Goal: Information Seeking & Learning: Learn about a topic

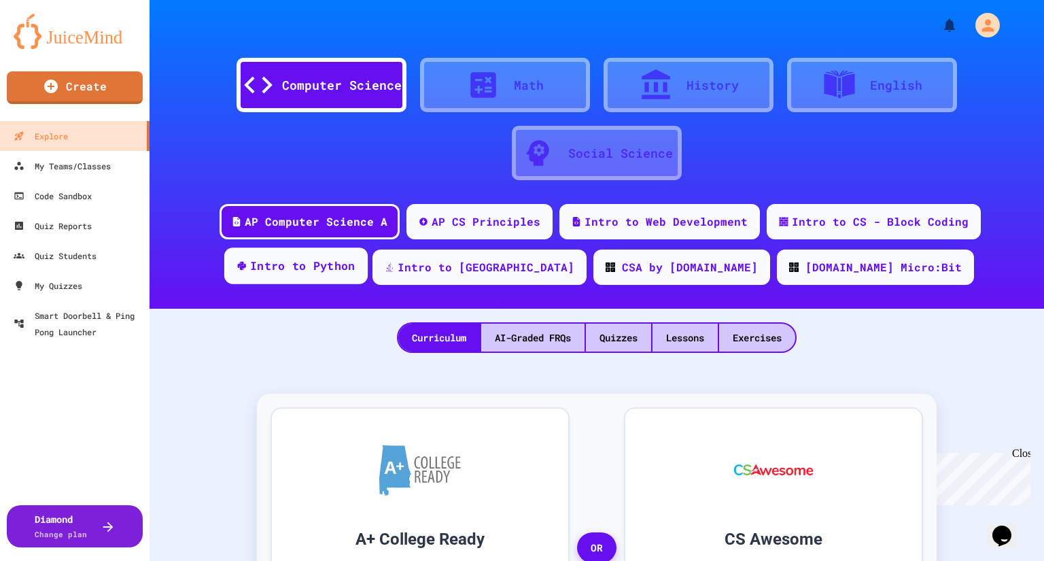
click at [355, 259] on div "Intro to Python" at bounding box center [302, 266] width 105 height 17
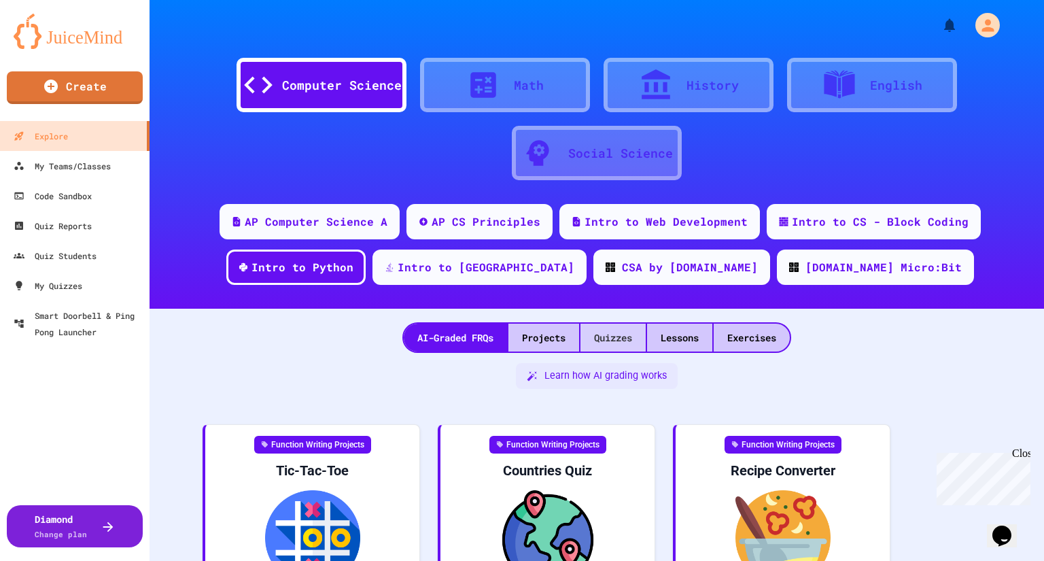
click at [622, 342] on div "Quizzes" at bounding box center [612, 337] width 65 height 28
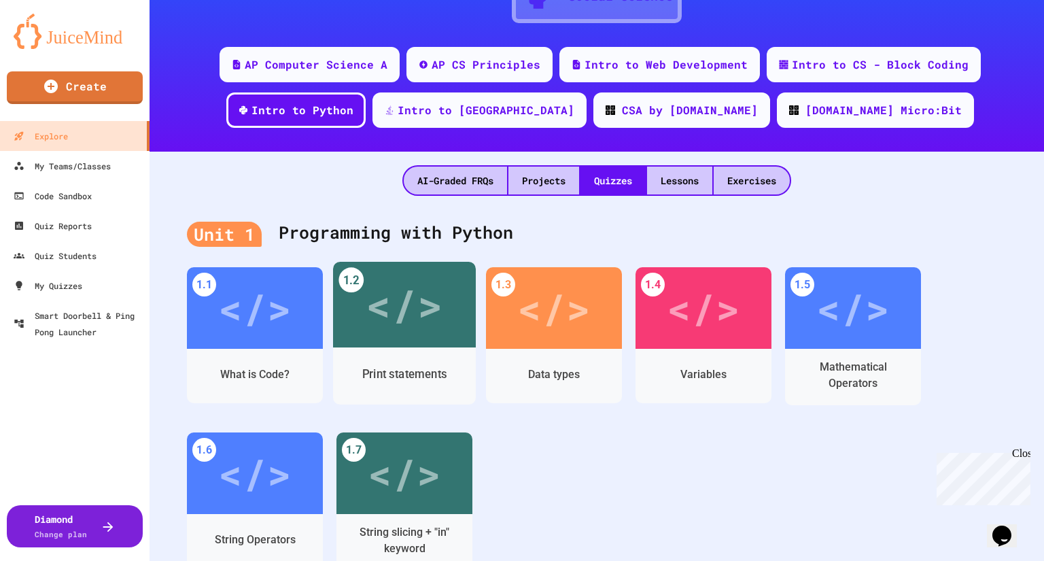
scroll to position [163, 0]
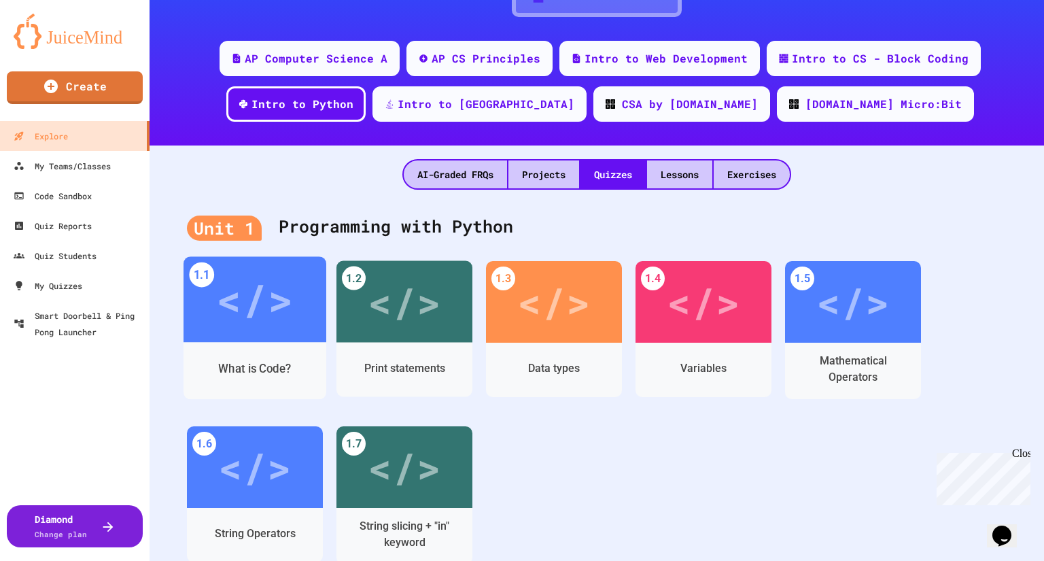
click at [277, 345] on div "What is Code?" at bounding box center [254, 370] width 143 height 57
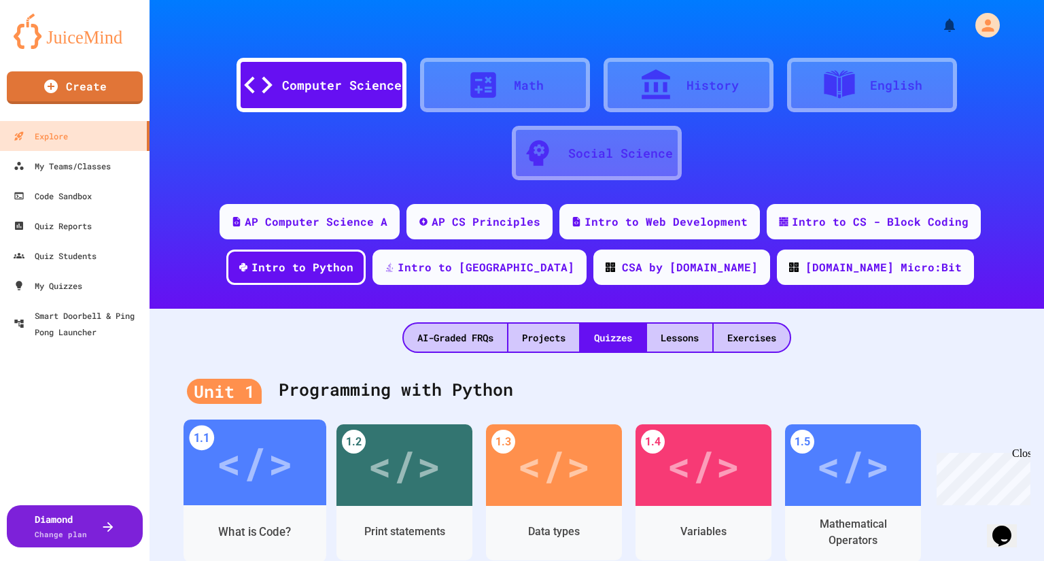
click at [265, 475] on div "</>" at bounding box center [254, 462] width 77 height 65
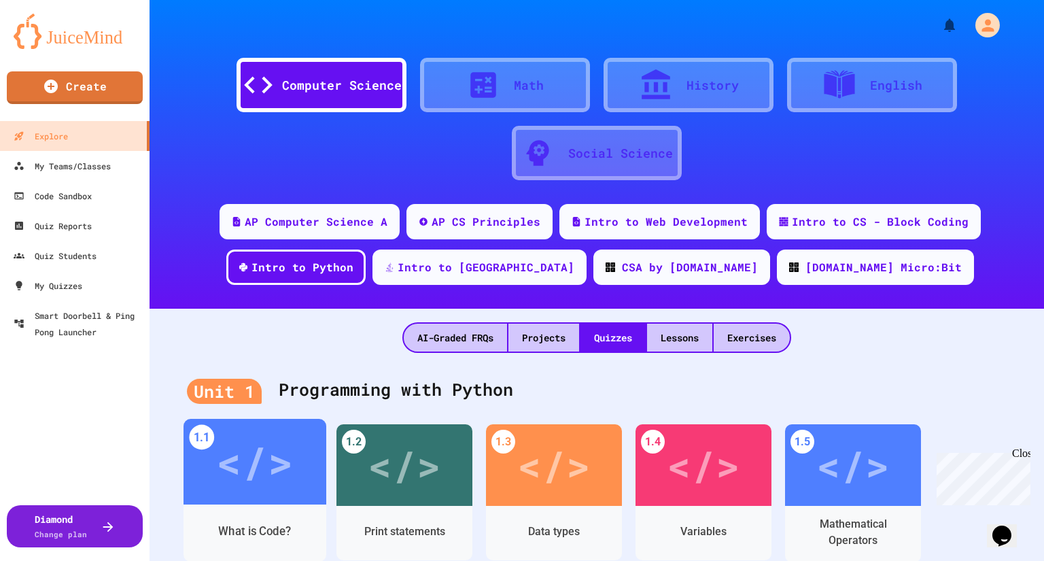
click at [294, 489] on div "</>" at bounding box center [254, 462] width 143 height 86
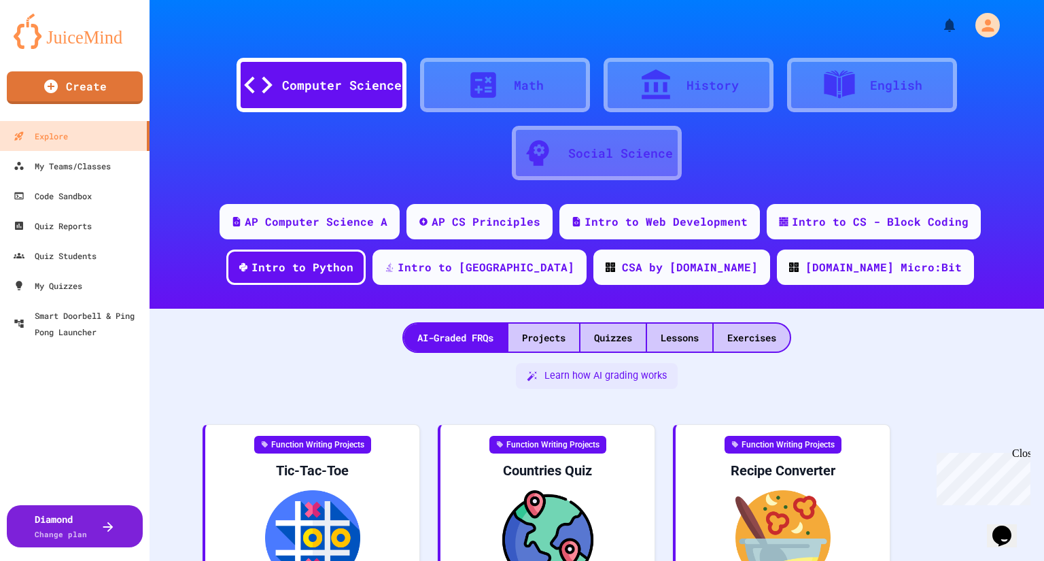
scroll to position [16, 0]
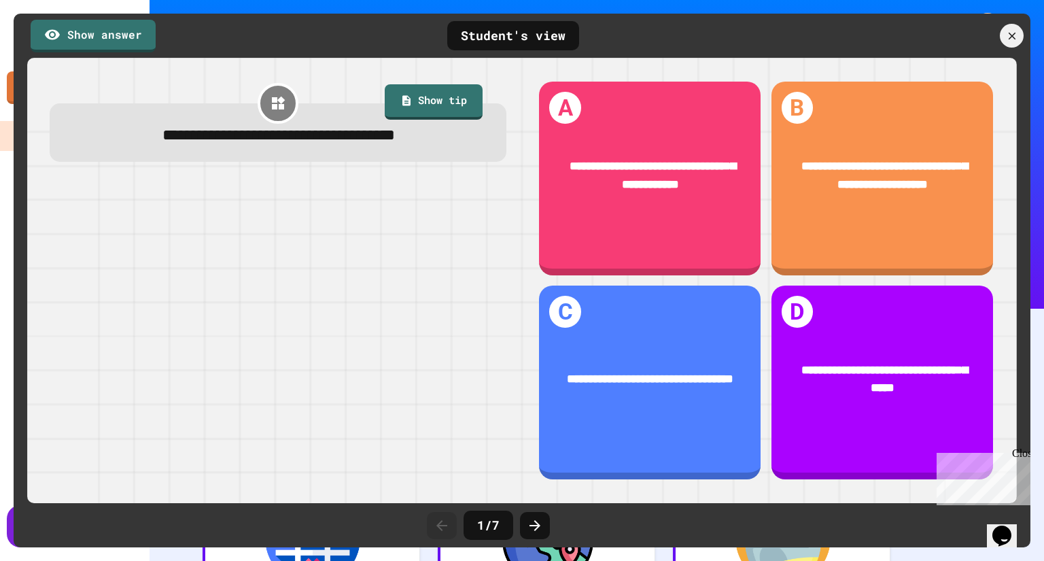
click at [510, 524] on div "1 / 7" at bounding box center [488, 524] width 50 height 29
click at [535, 524] on icon at bounding box center [535, 525] width 16 height 16
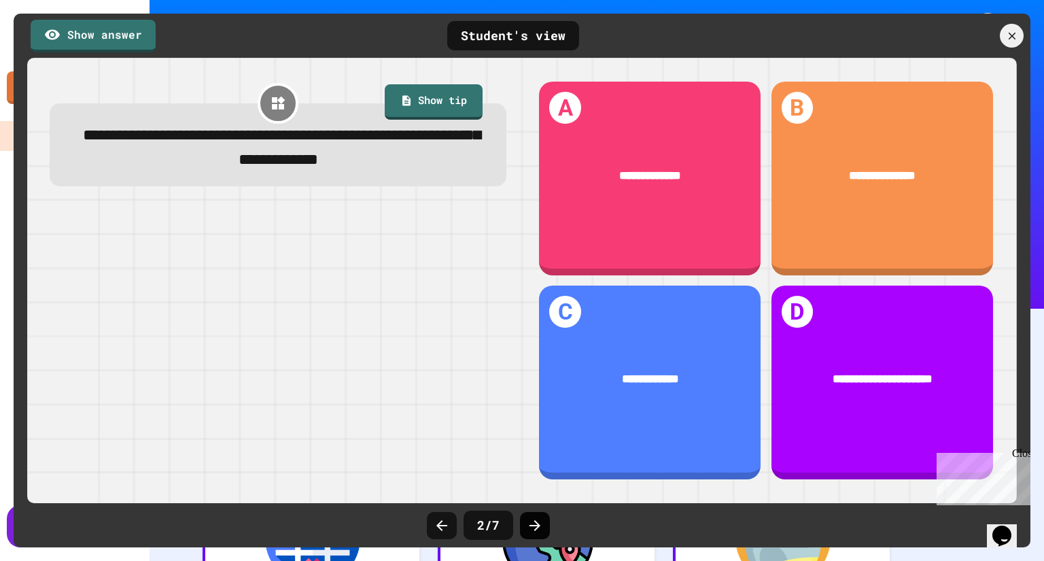
click at [535, 524] on icon at bounding box center [535, 525] width 16 height 16
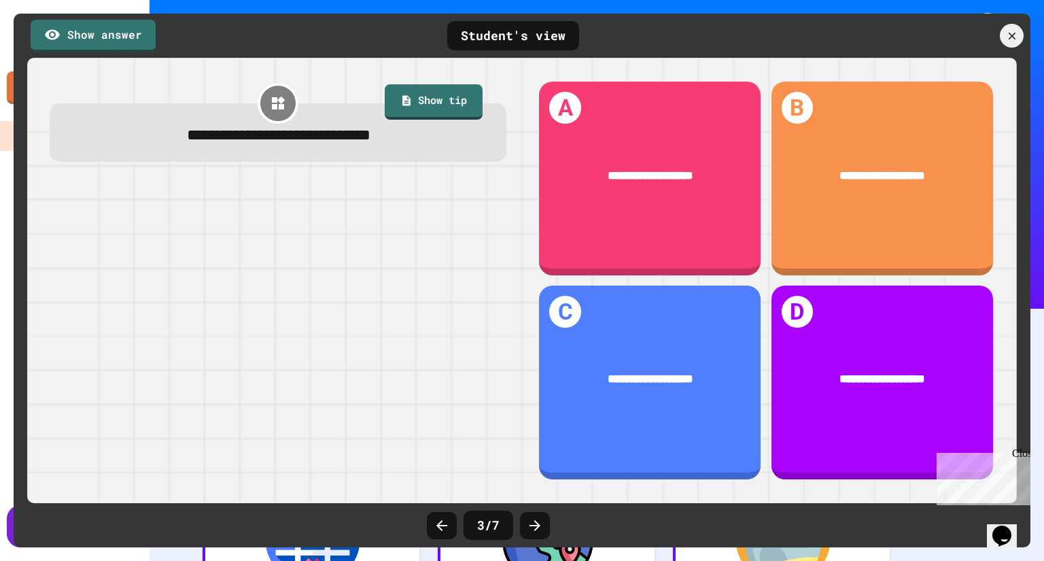
click at [535, 524] on icon at bounding box center [535, 525] width 16 height 16
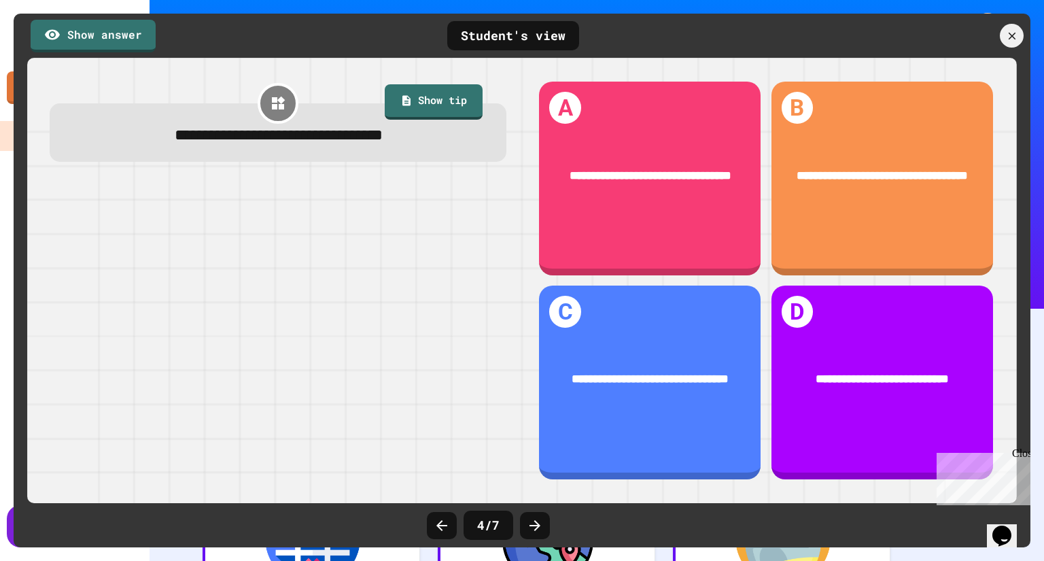
click at [535, 524] on icon at bounding box center [535, 525] width 16 height 16
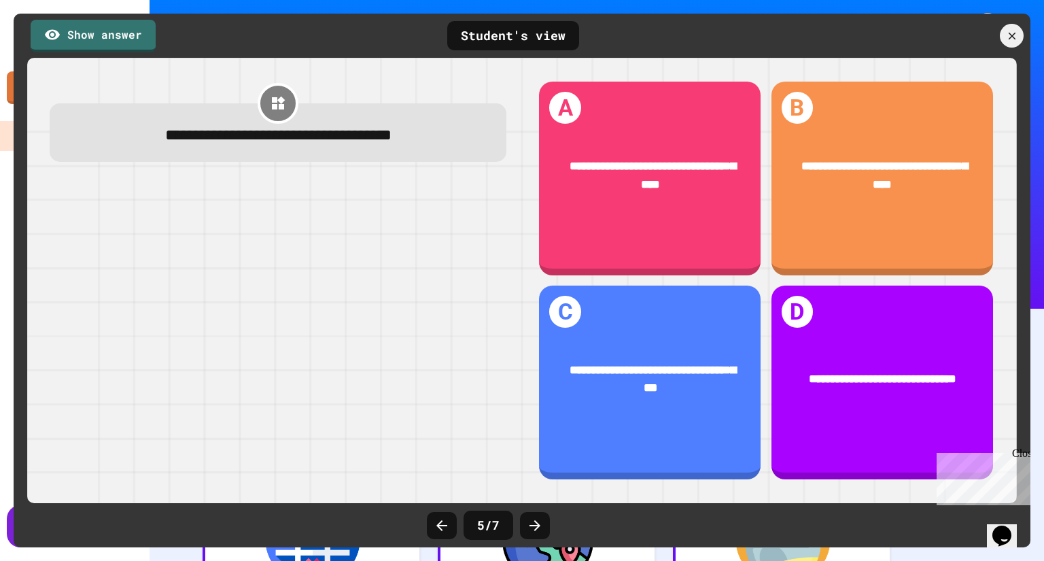
click at [535, 524] on icon at bounding box center [535, 525] width 16 height 16
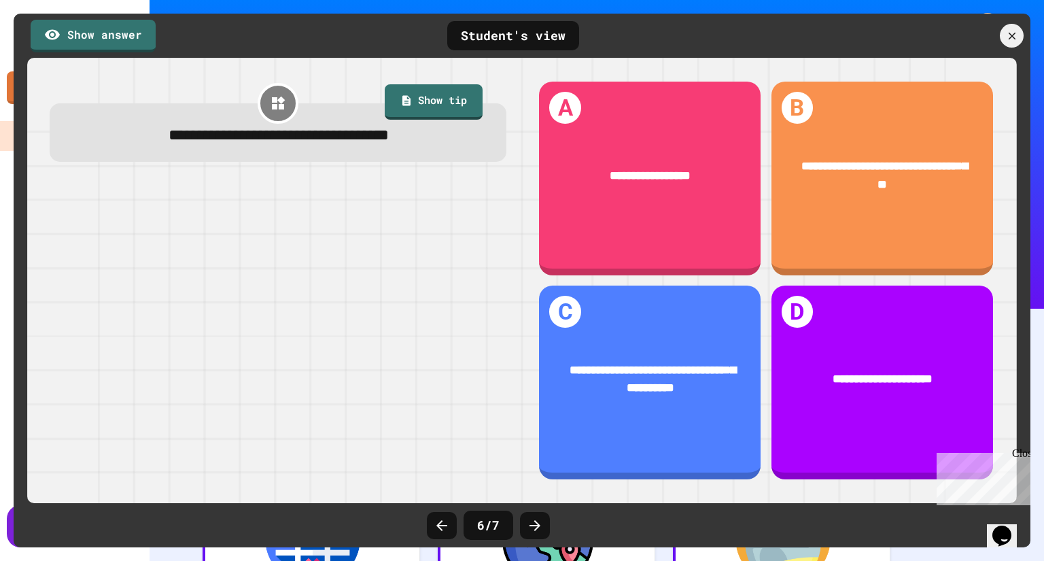
click at [535, 524] on icon at bounding box center [535, 525] width 16 height 16
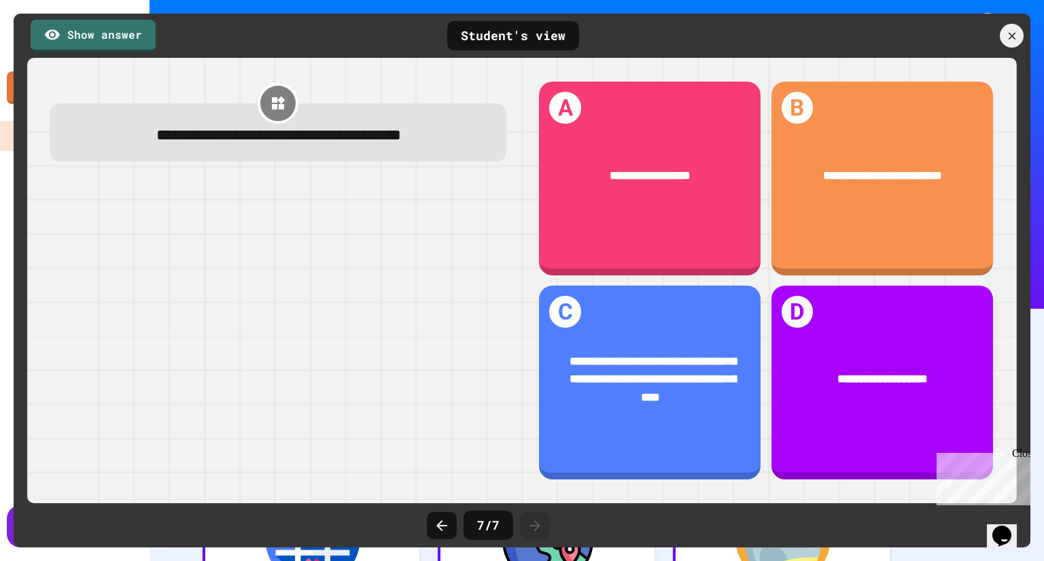
click at [535, 524] on icon at bounding box center [535, 525] width 16 height 16
click at [1019, 27] on div at bounding box center [1012, 36] width 29 height 29
